Goal: Transaction & Acquisition: Purchase product/service

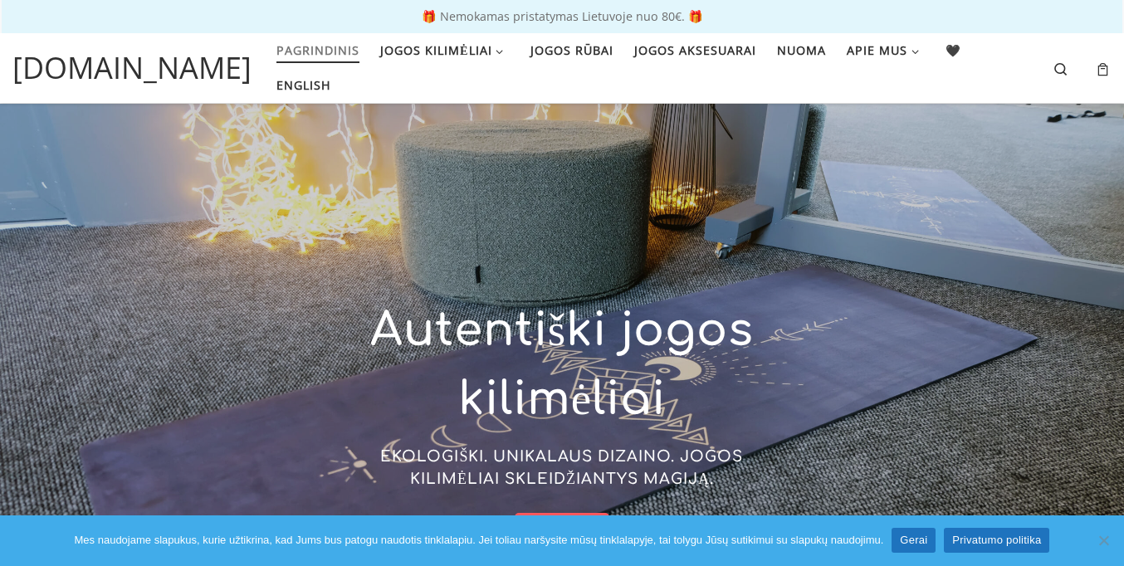
click at [915, 541] on link "Gerai" at bounding box center [914, 540] width 44 height 25
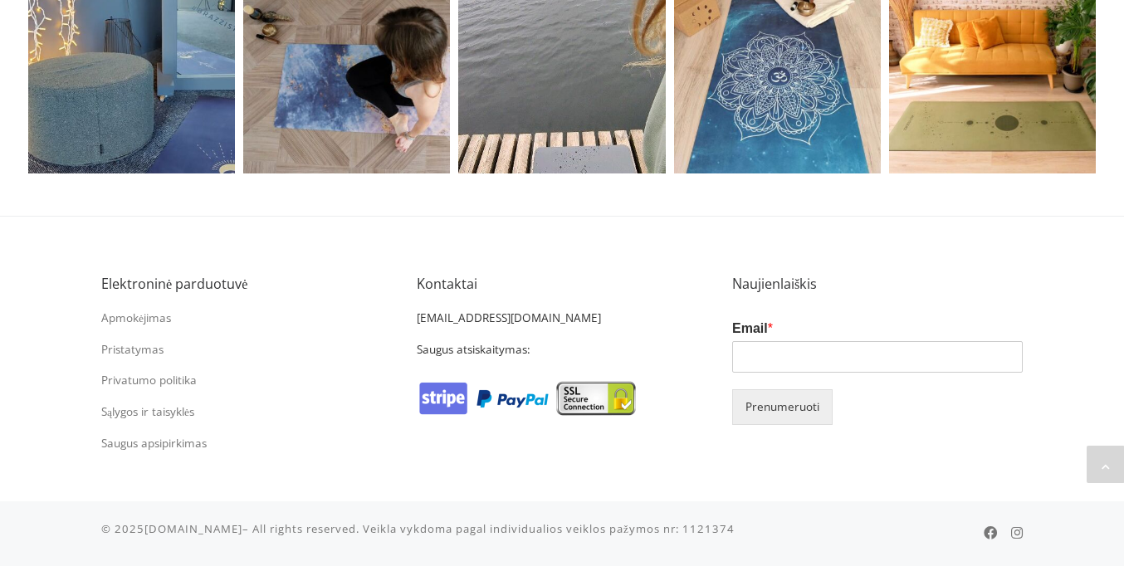
scroll to position [3560, 0]
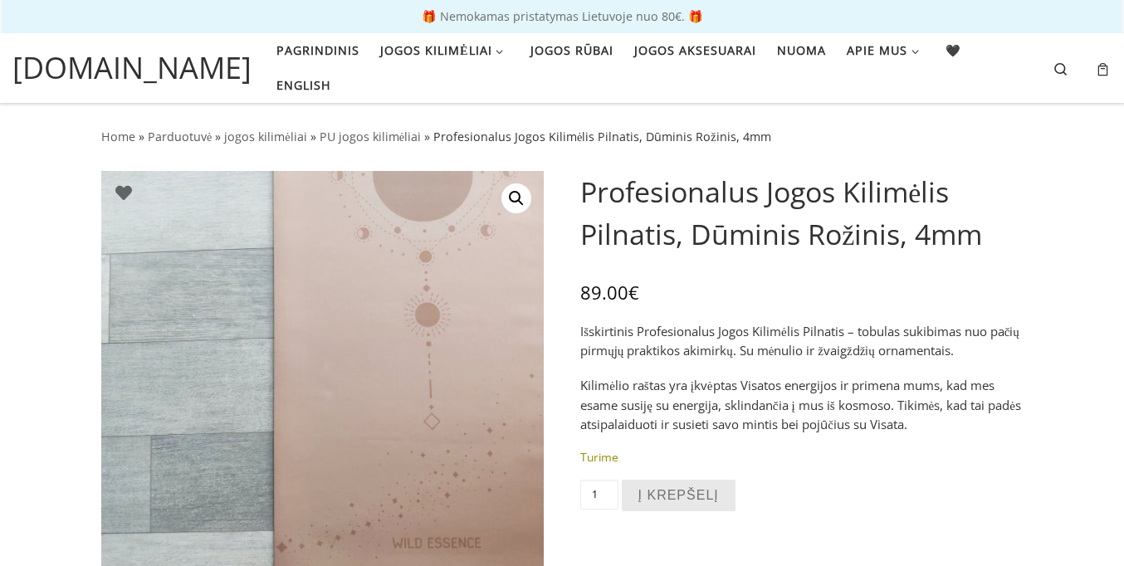
click at [678, 496] on button "Į krepšelį" at bounding box center [679, 496] width 114 height 32
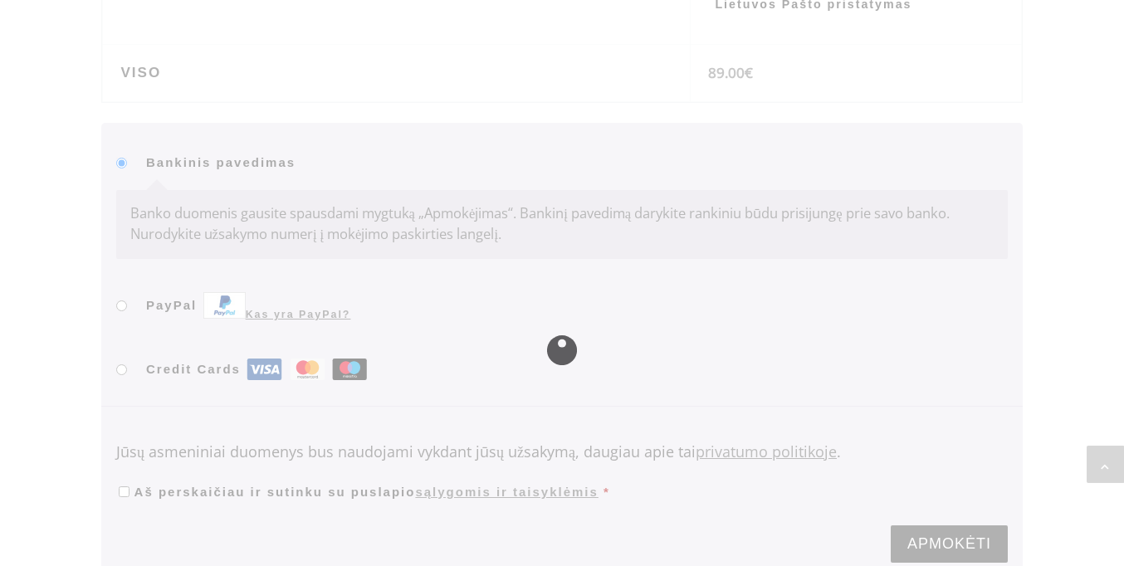
scroll to position [1316, 0]
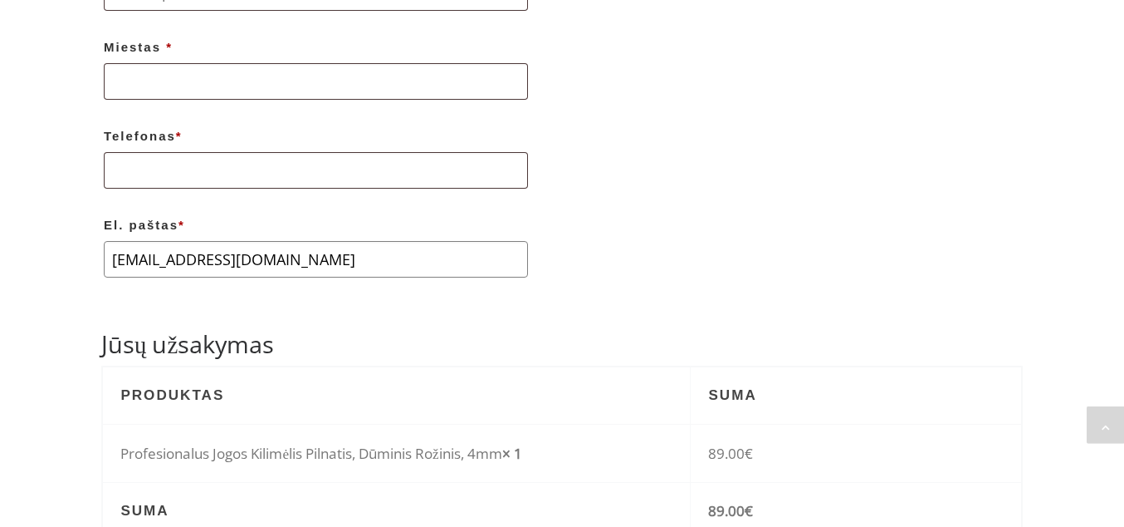
type input "[EMAIL_ADDRESS][DOMAIN_NAME]"
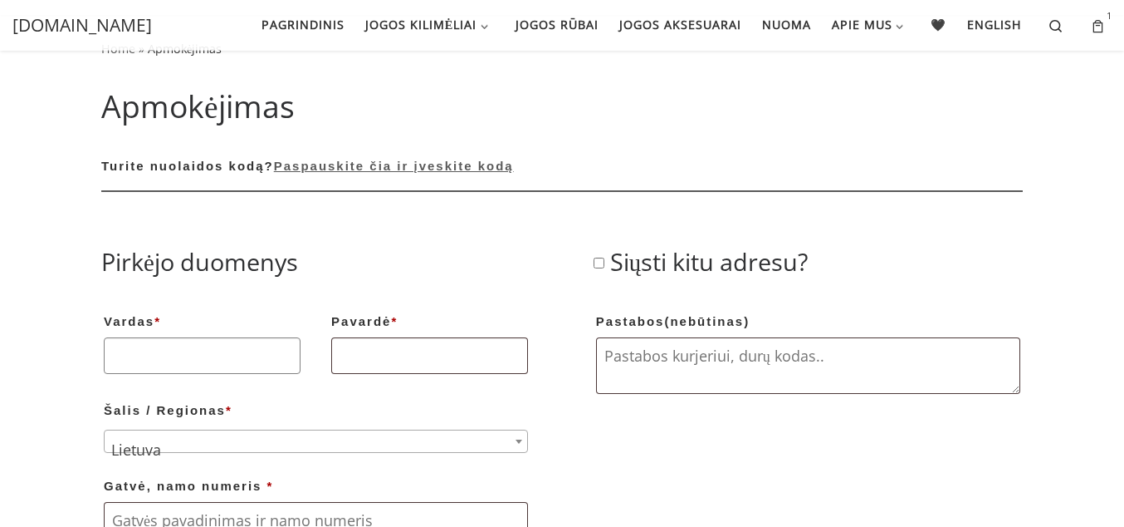
click at [202, 337] on input "Vardas *" at bounding box center [202, 355] width 197 height 37
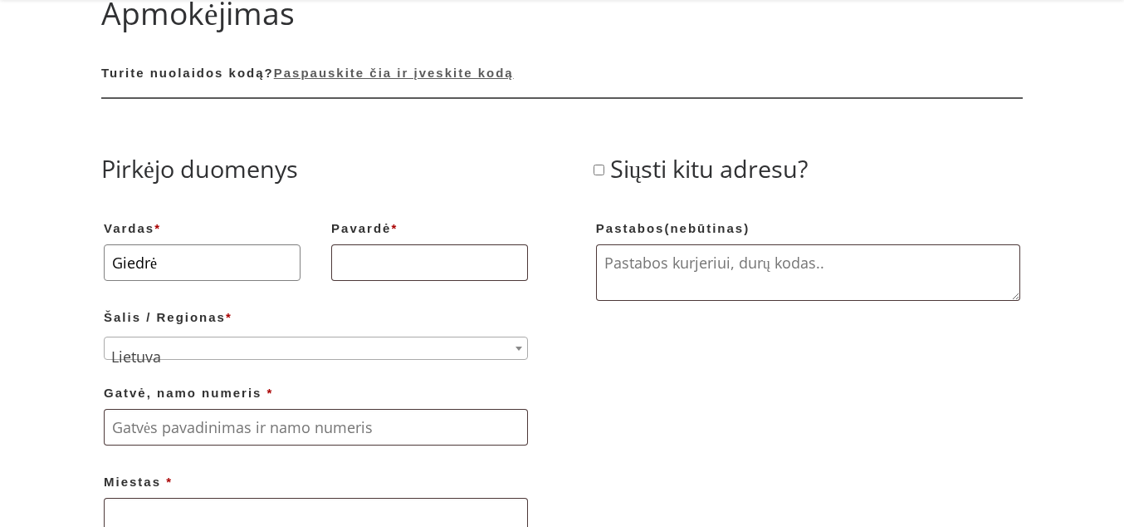
type input "Giedrė"
click at [429, 263] on input "Pavardė *" at bounding box center [429, 262] width 197 height 37
type input "[PERSON_NAME]"
click at [316, 409] on input "Gatvė, namo numeris *" at bounding box center [316, 427] width 424 height 37
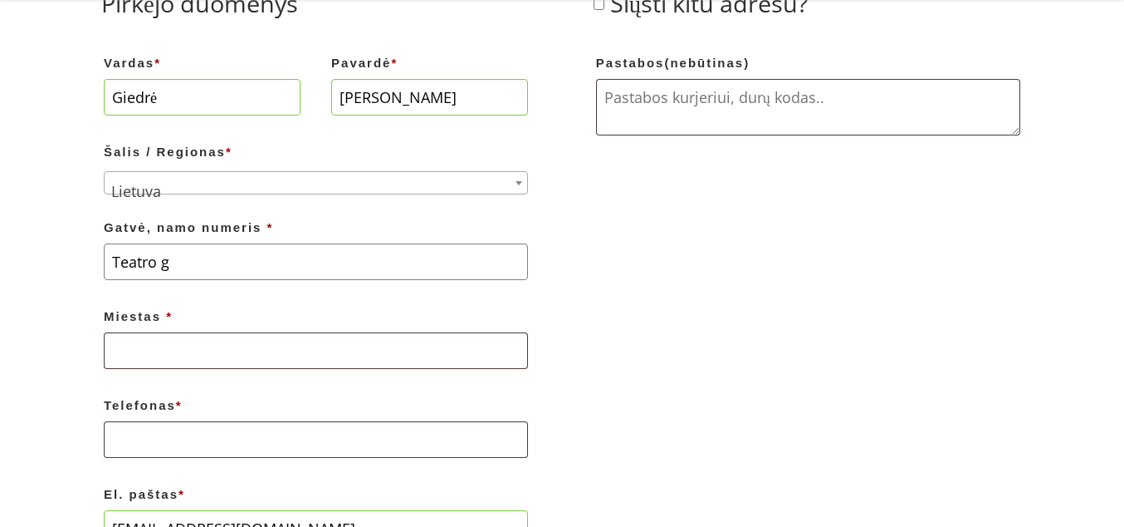
type input "Teatro g."
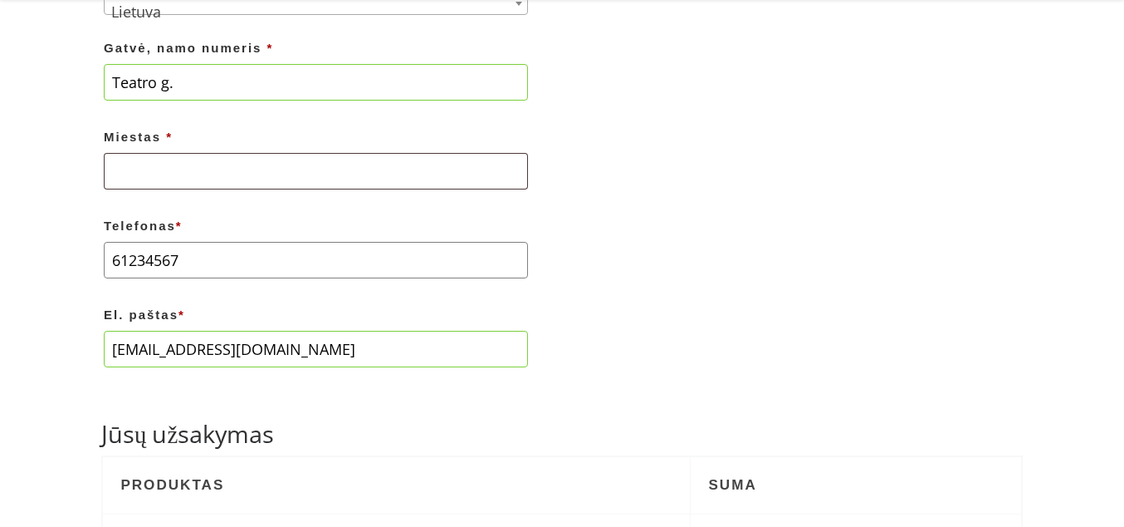
type input "61234567"
click at [316, 189] on input "Miestas *" at bounding box center [316, 171] width 424 height 37
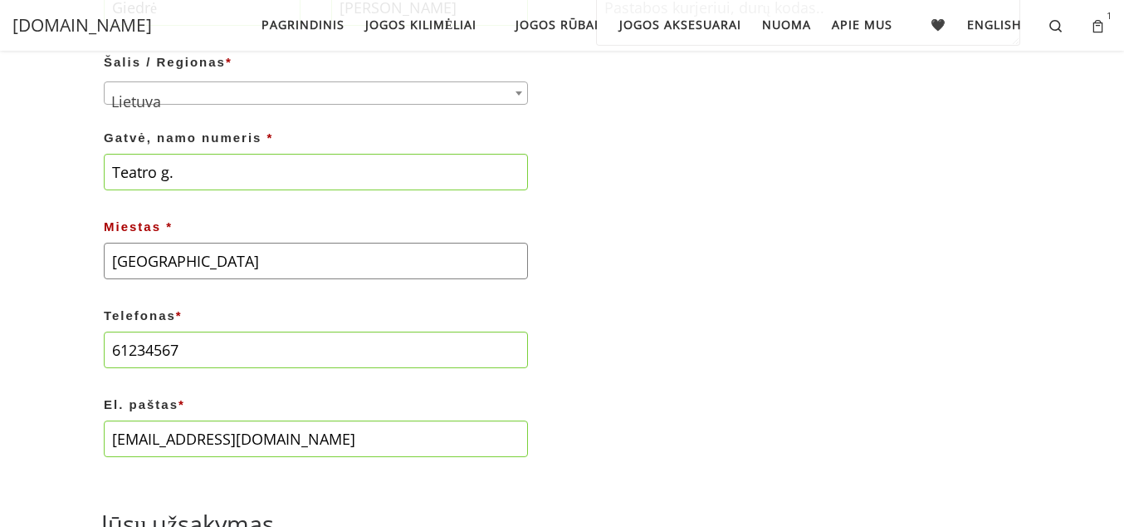
type input "[GEOGRAPHIC_DATA]"
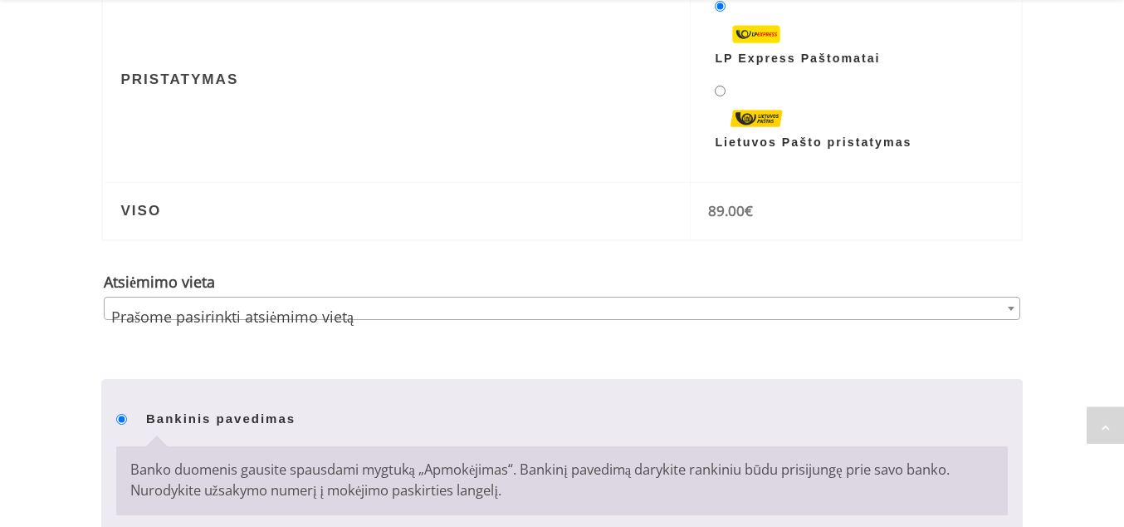
scroll to position [953, 0]
